Goal: Information Seeking & Learning: Compare options

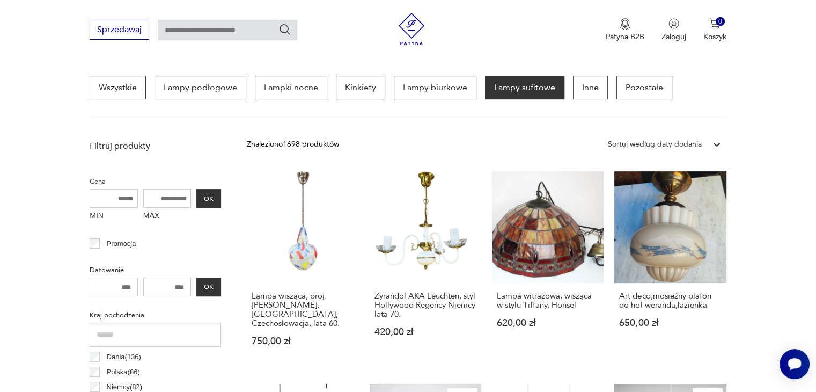
scroll to position [258, 0]
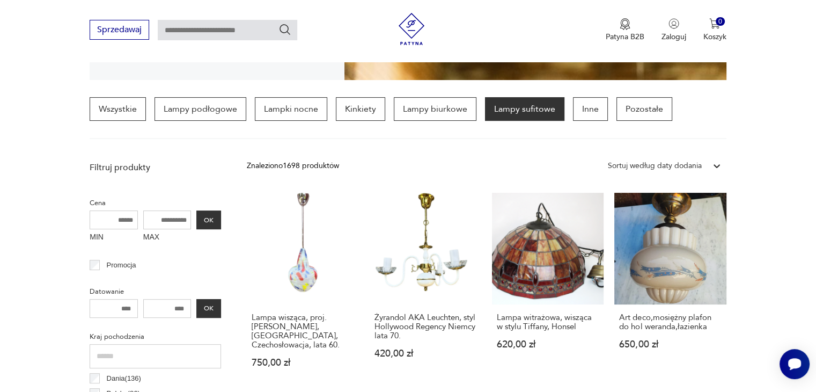
click at [179, 224] on input "MAX" at bounding box center [167, 219] width 48 height 19
type input "***"
click at [203, 215] on button "OK" at bounding box center [208, 219] width 25 height 19
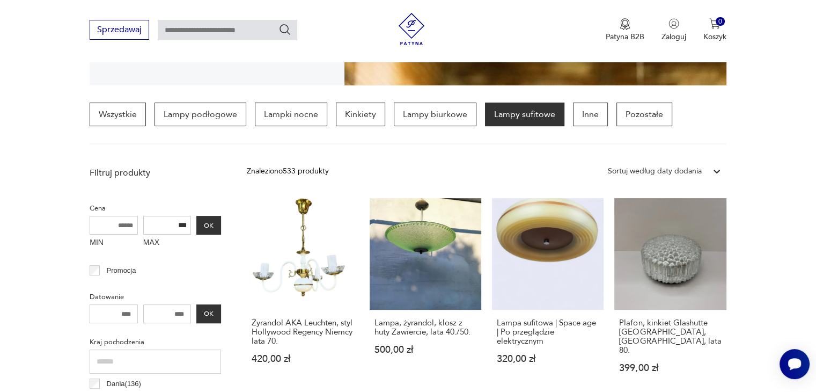
click at [501, 172] on div "Znaleziono 533 produkty Filtruj Sortuj według daty dodania Sortuj według daty d…" at bounding box center [486, 171] width 479 height 19
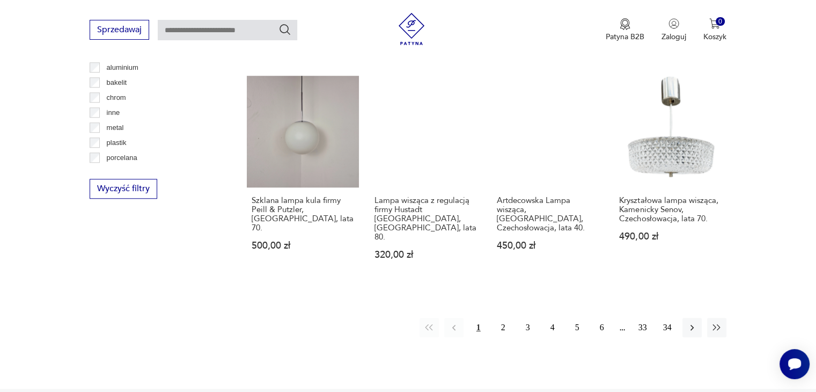
scroll to position [1047, 0]
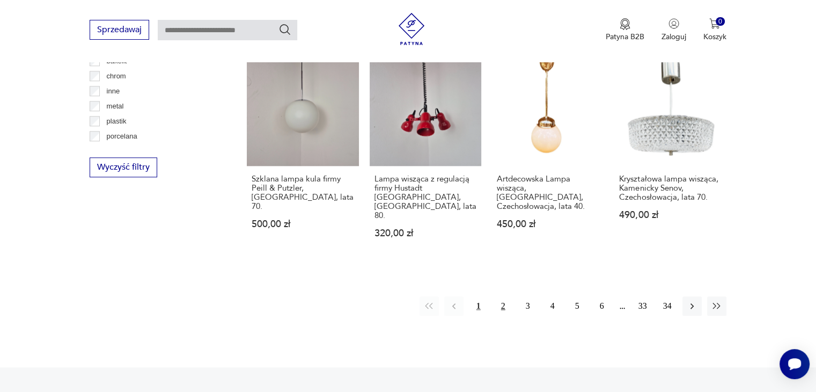
click at [498, 296] on button "2" at bounding box center [503, 305] width 19 height 19
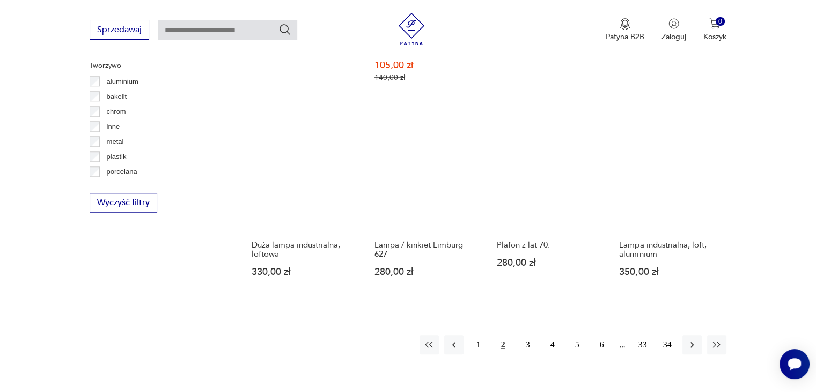
scroll to position [1047, 0]
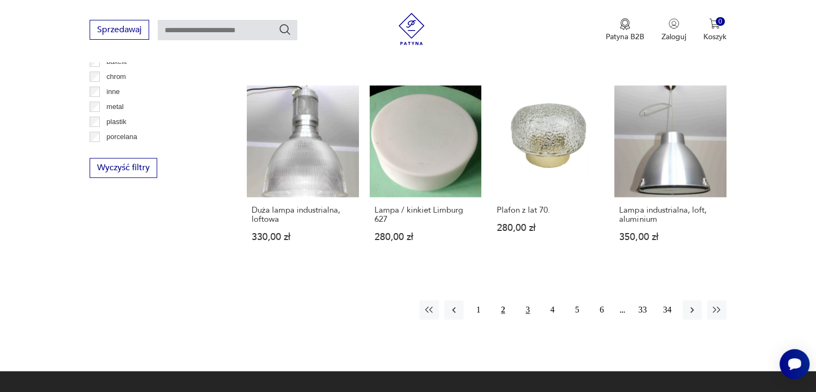
click at [529, 300] on button "3" at bounding box center [528, 309] width 19 height 19
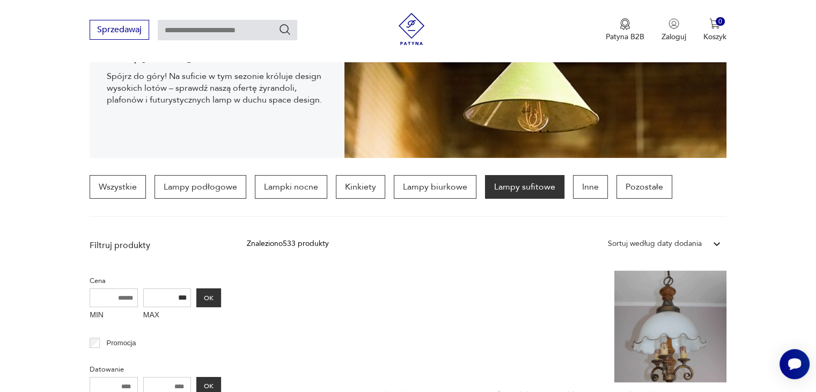
scroll to position [60, 0]
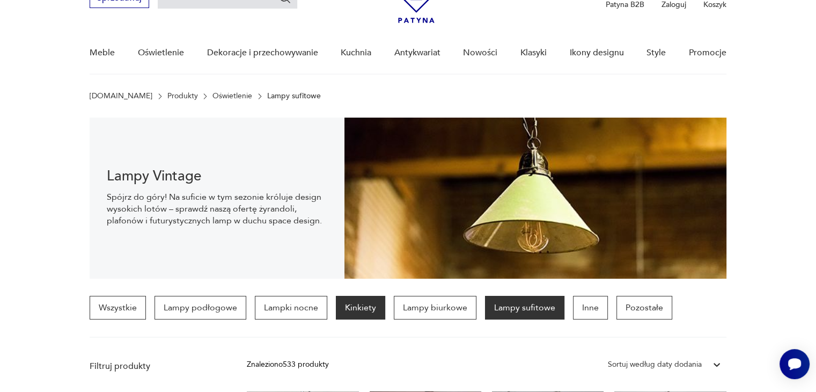
click at [361, 310] on p "Kinkiety" at bounding box center [360, 308] width 49 height 24
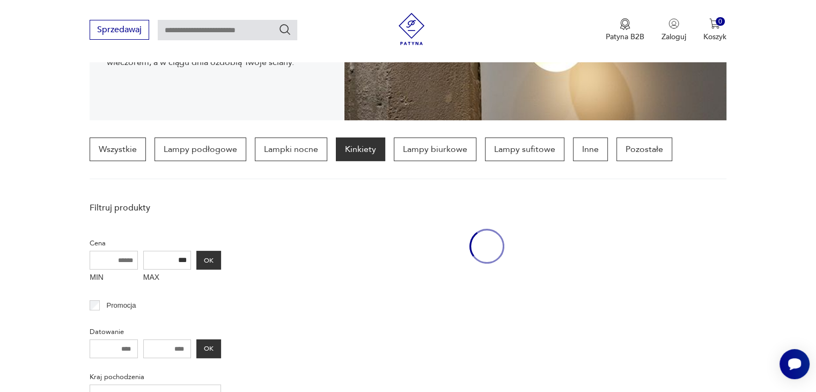
scroll to position [253, 0]
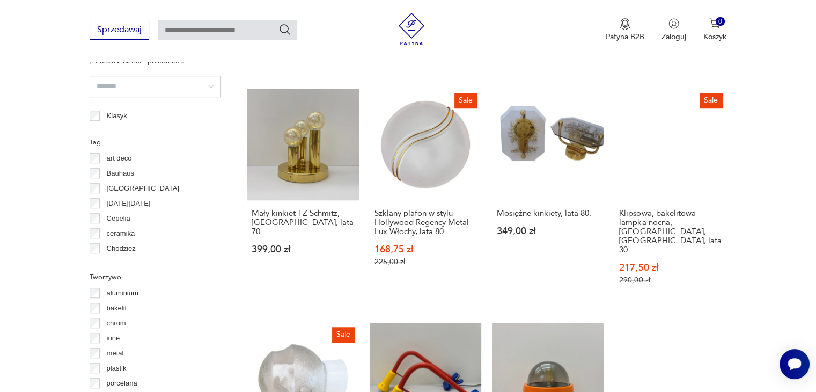
scroll to position [961, 0]
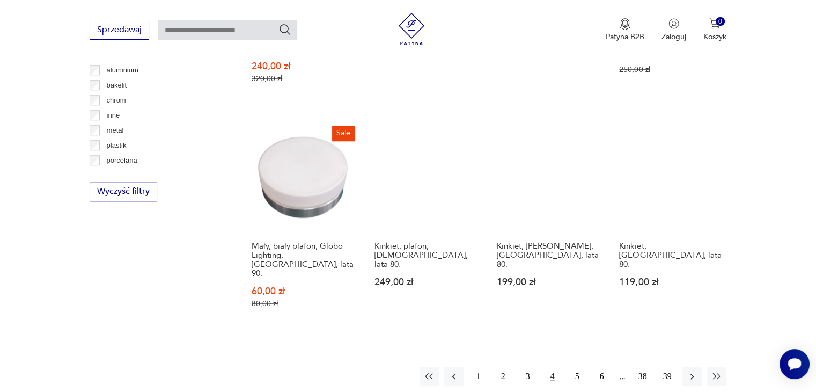
scroll to position [1025, 0]
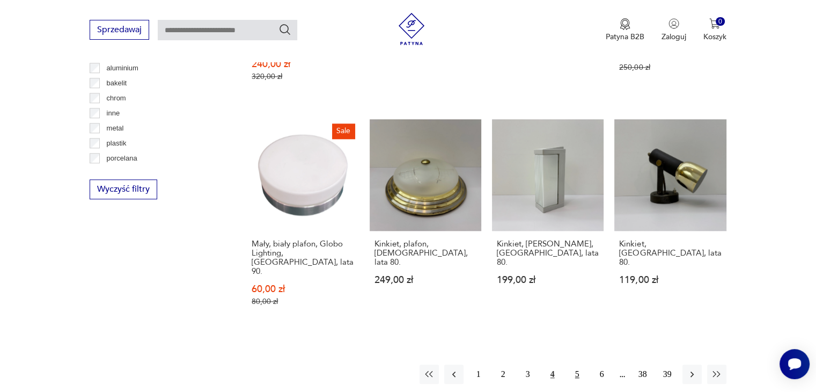
click at [576, 364] on button "5" at bounding box center [577, 373] width 19 height 19
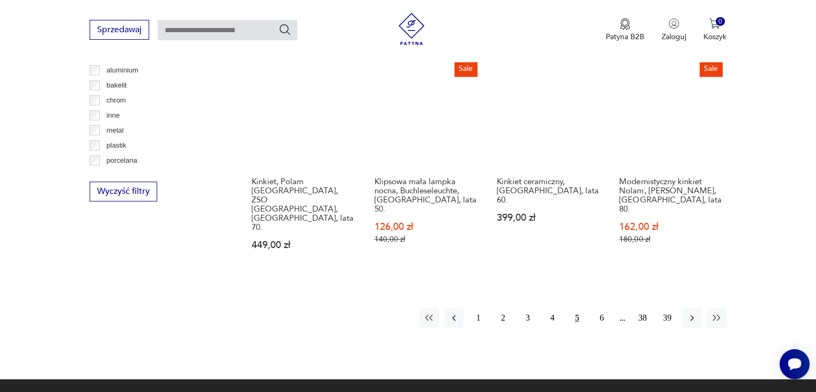
scroll to position [1026, 0]
